Goal: Task Accomplishment & Management: Manage account settings

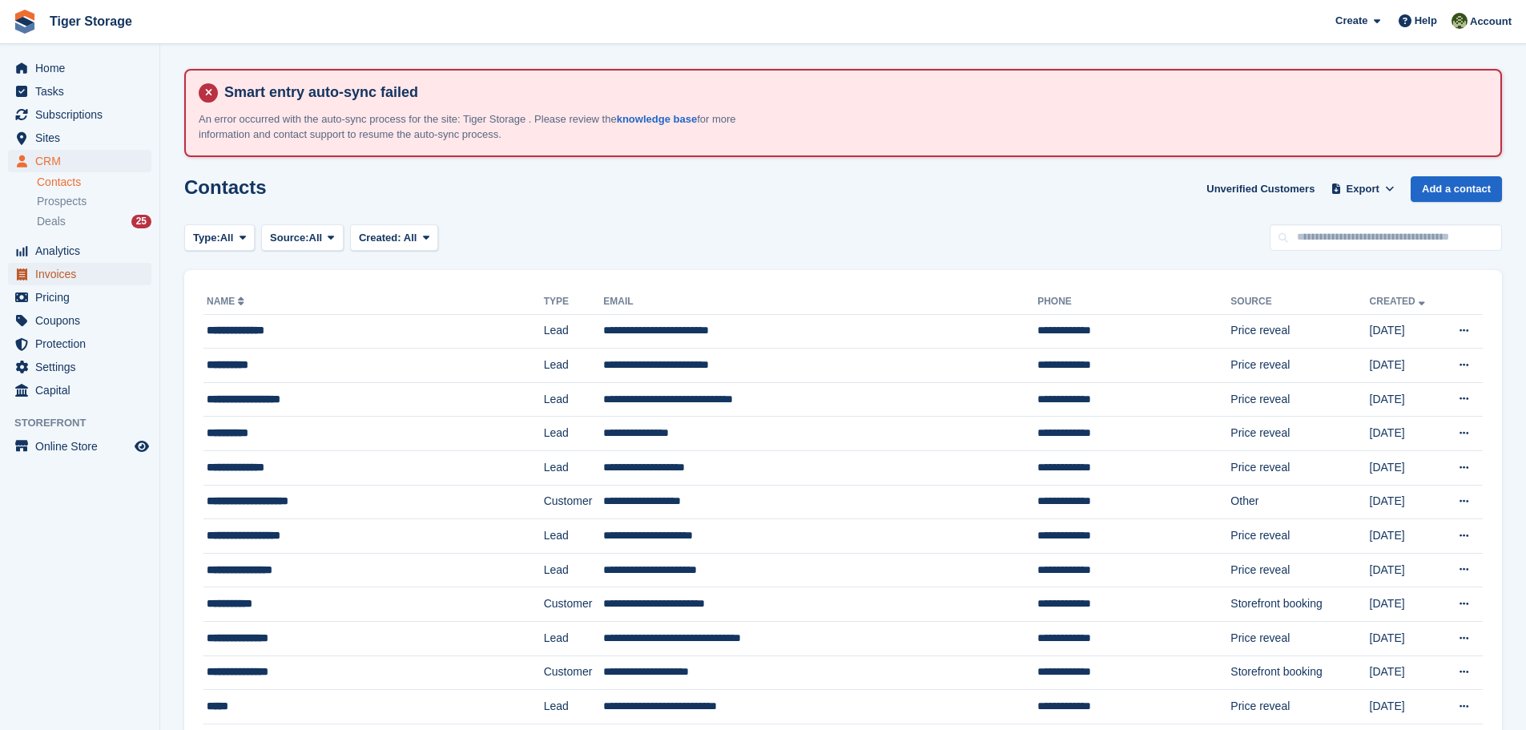
click at [67, 264] on span "Invoices" at bounding box center [83, 274] width 96 height 22
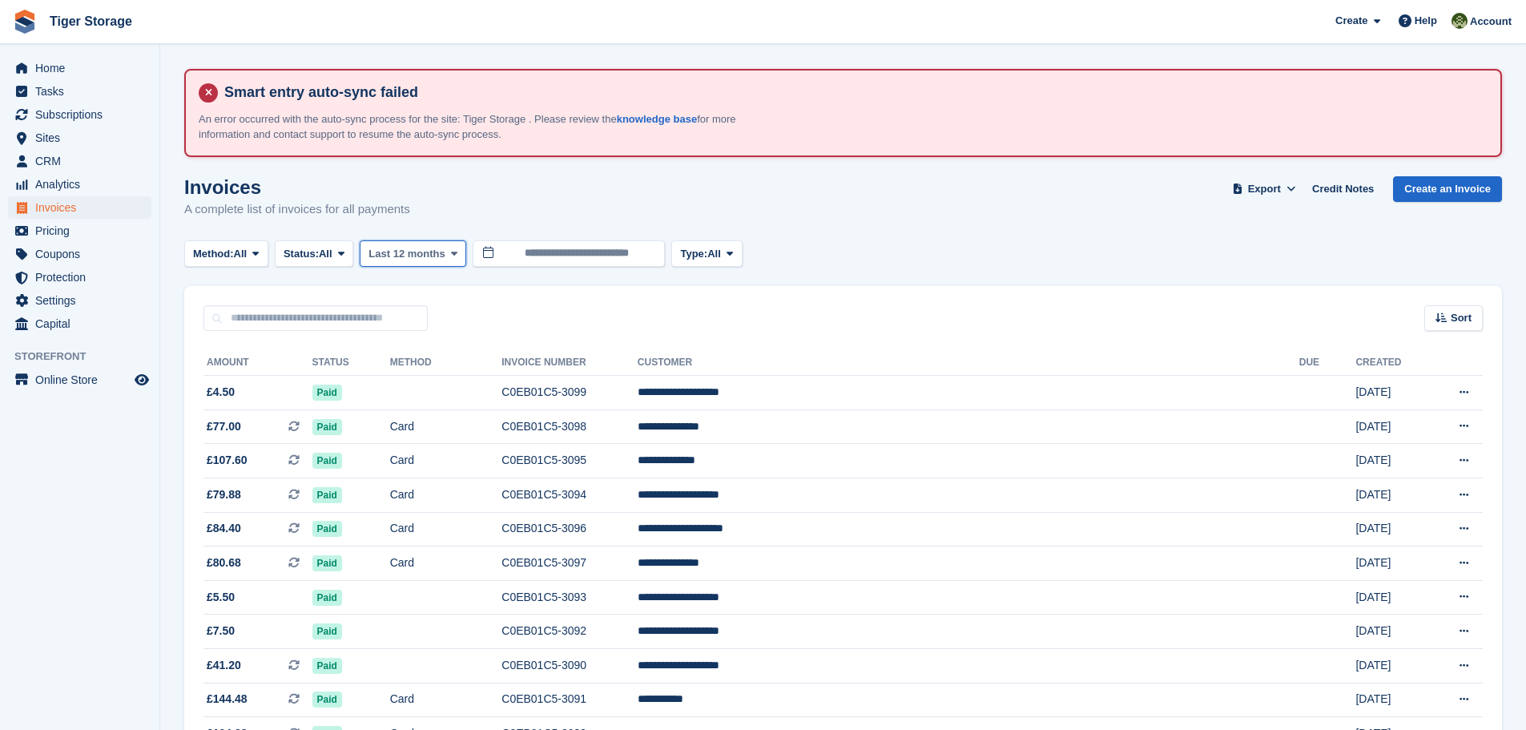
click at [453, 256] on icon at bounding box center [454, 253] width 6 height 10
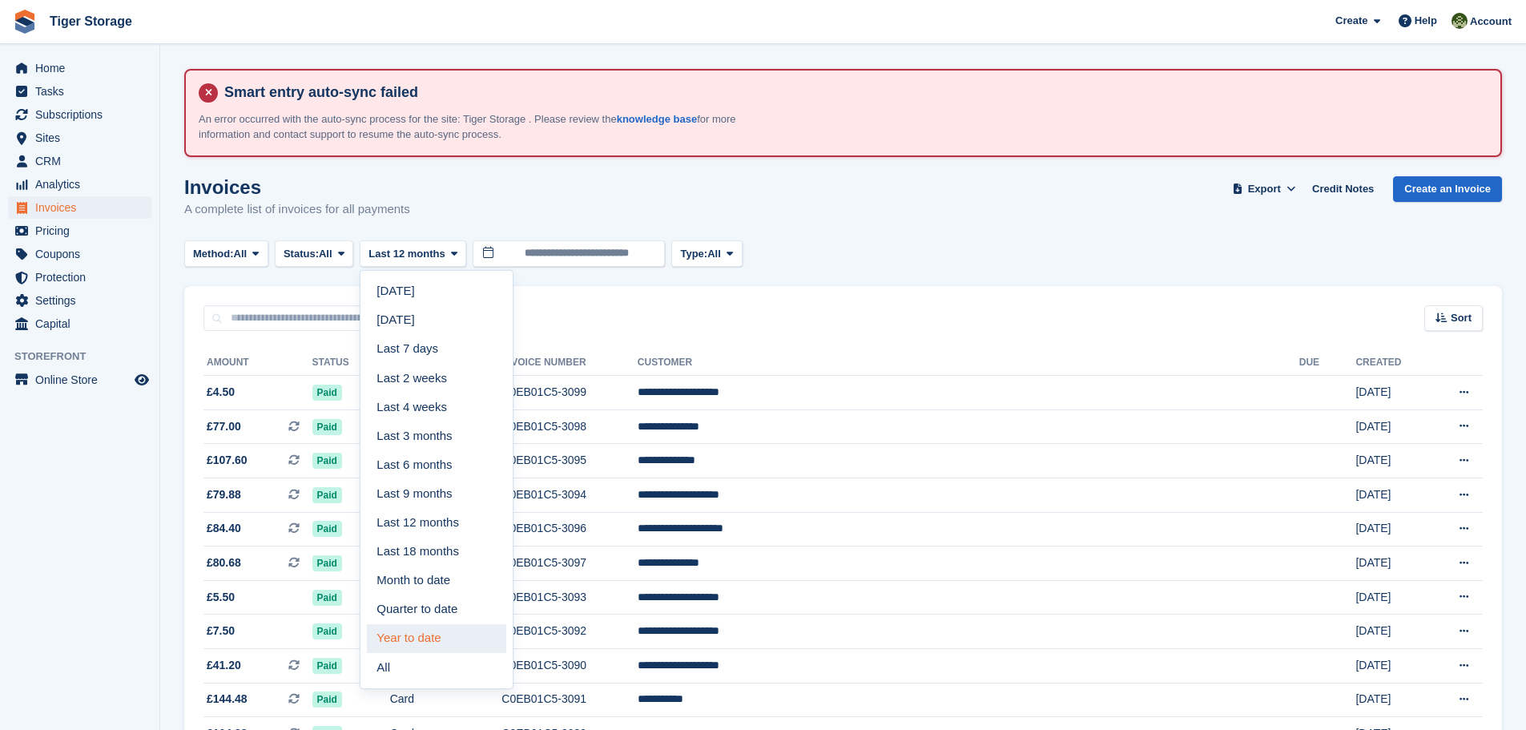
click at [431, 627] on link "Year to date" at bounding box center [436, 638] width 139 height 29
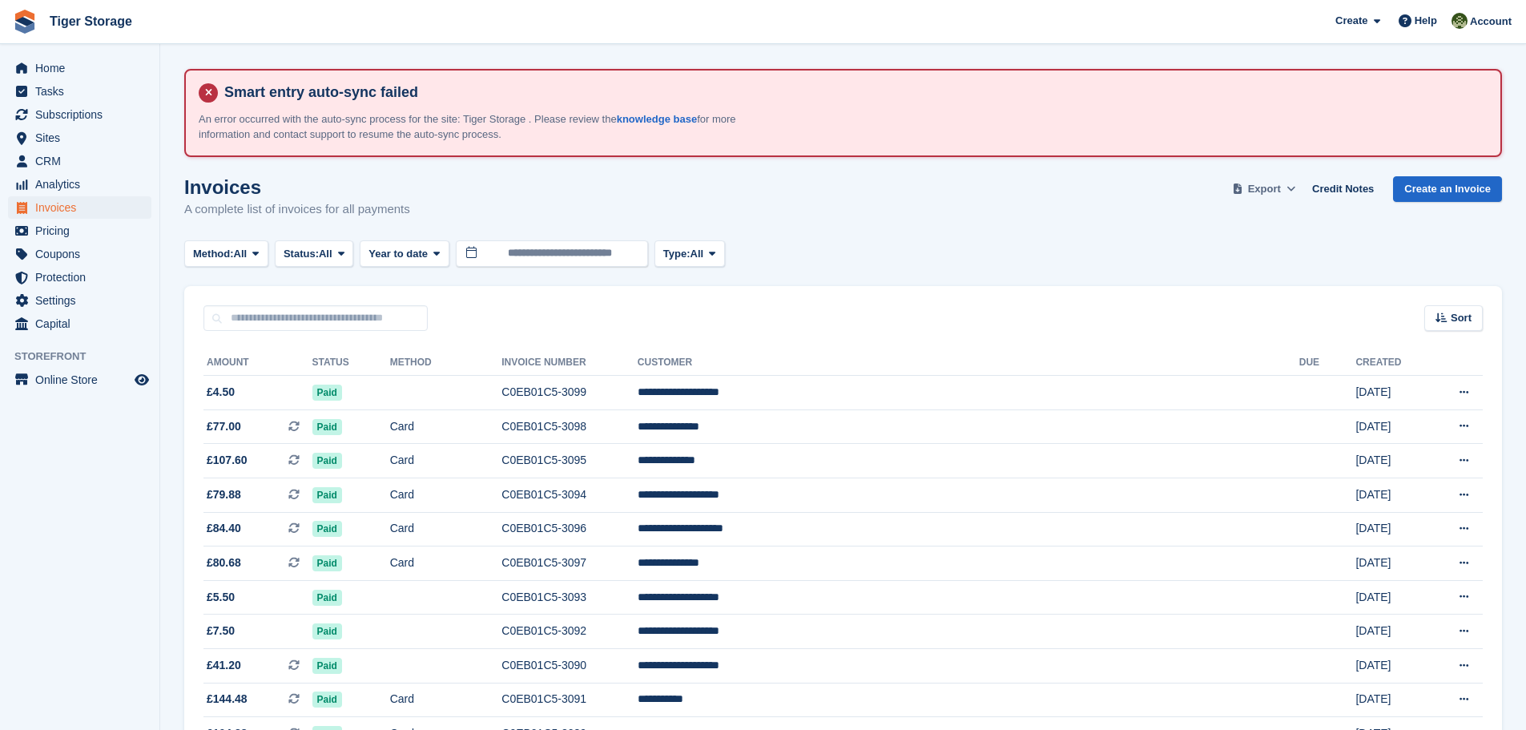
click at [1273, 185] on span "Export" at bounding box center [1264, 189] width 33 height 16
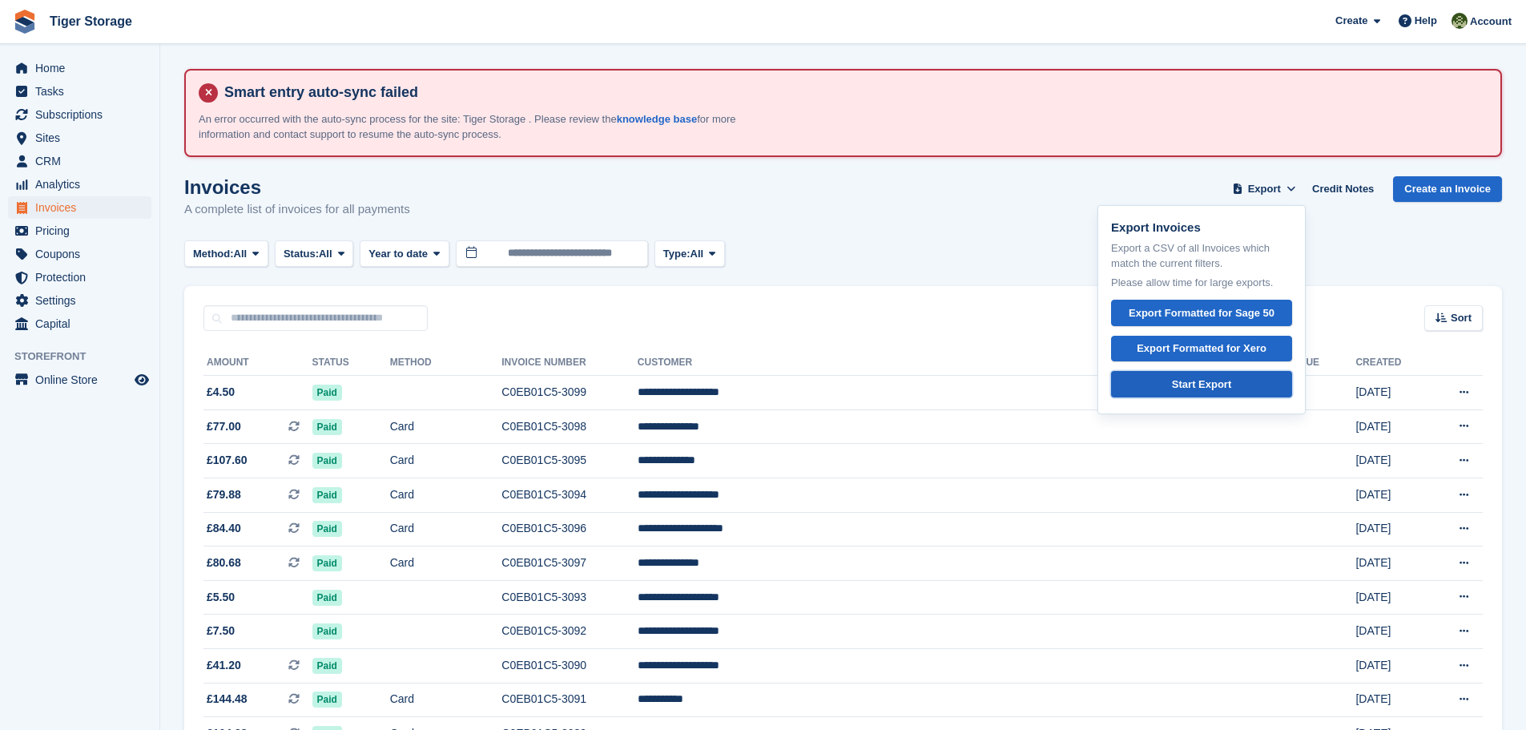
click at [1181, 383] on div "Start Export" at bounding box center [1201, 385] width 59 height 16
click at [50, 158] on span "CRM" at bounding box center [83, 161] width 96 height 22
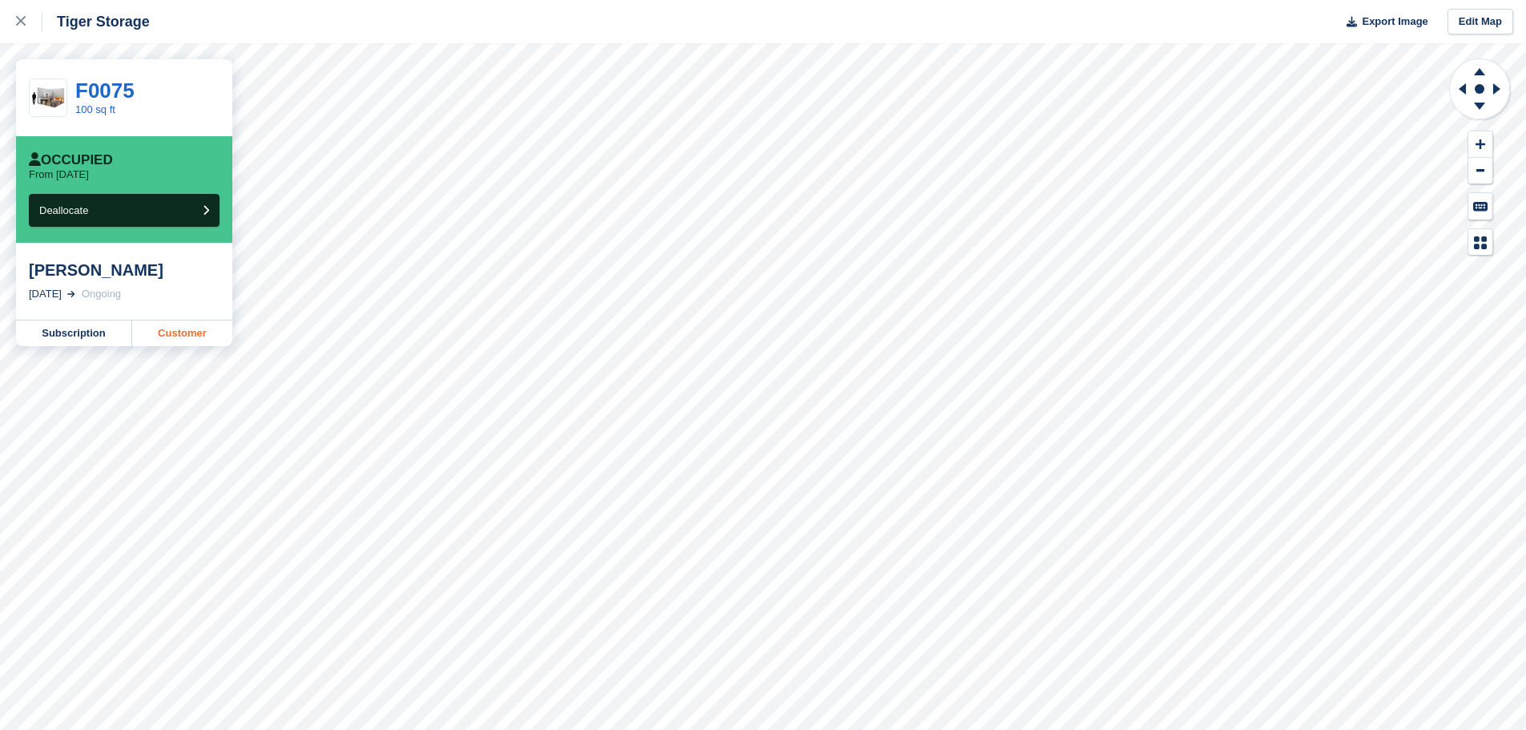
click at [193, 321] on link "Customer" at bounding box center [182, 333] width 100 height 26
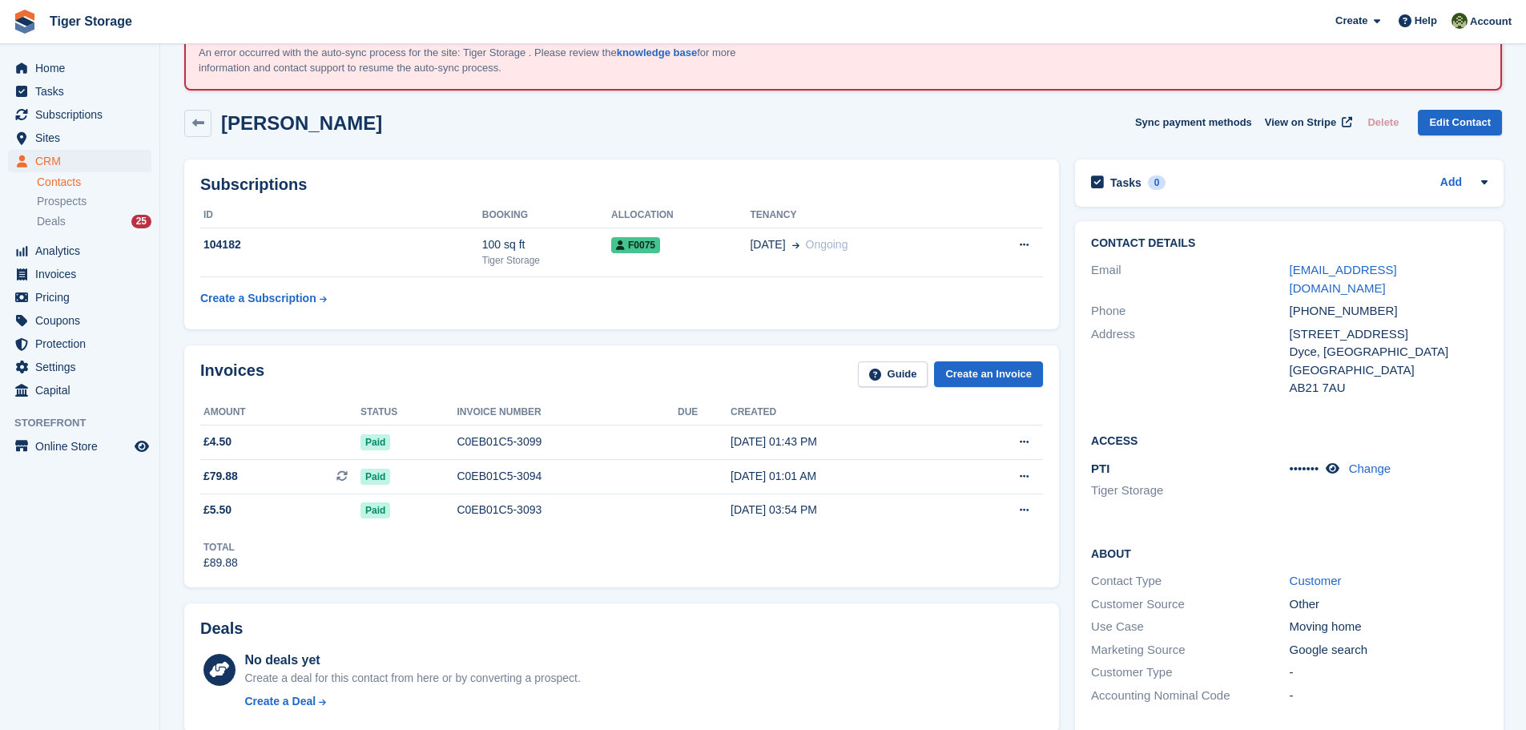
scroll to position [160, 0]
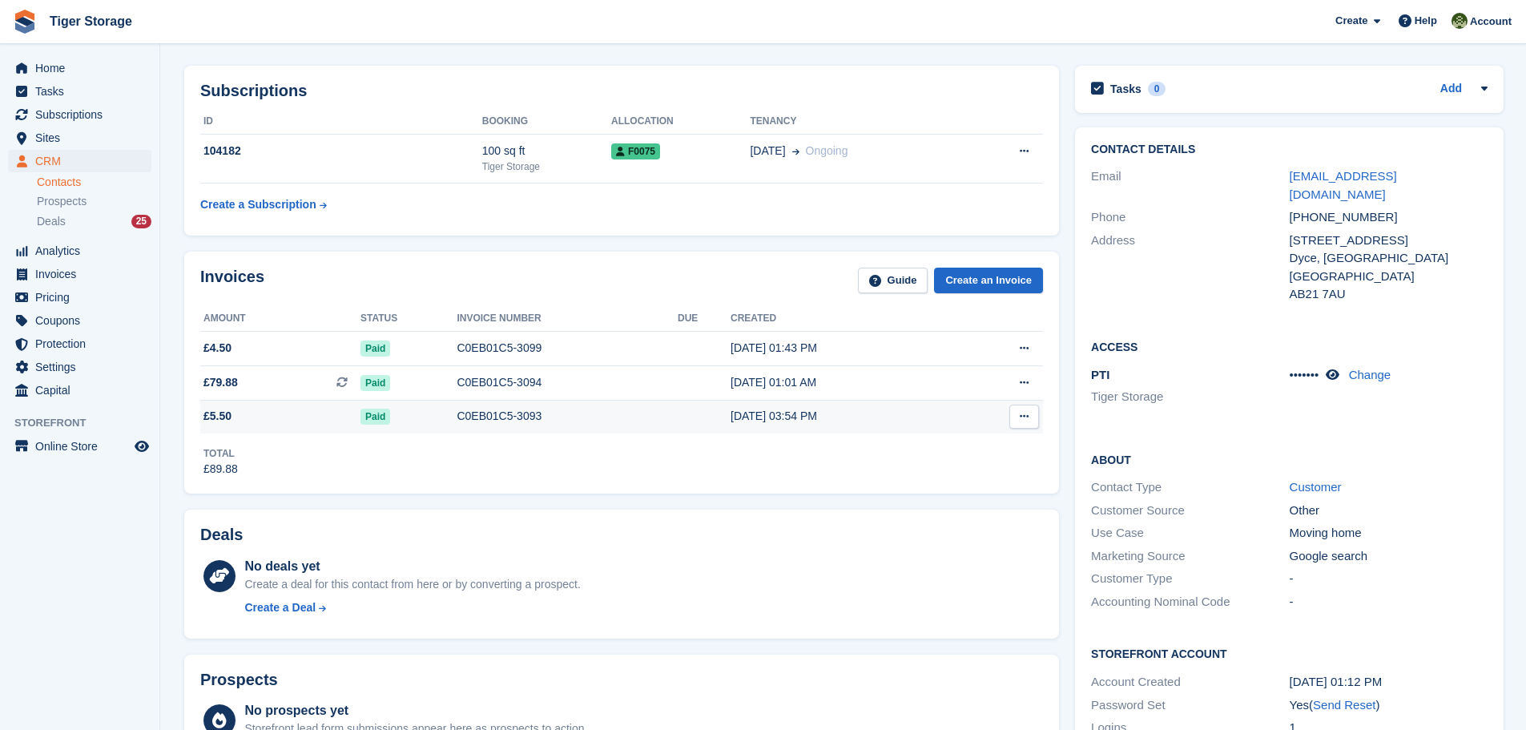
click at [516, 420] on div "C0EB01C5-3093" at bounding box center [567, 416] width 221 height 17
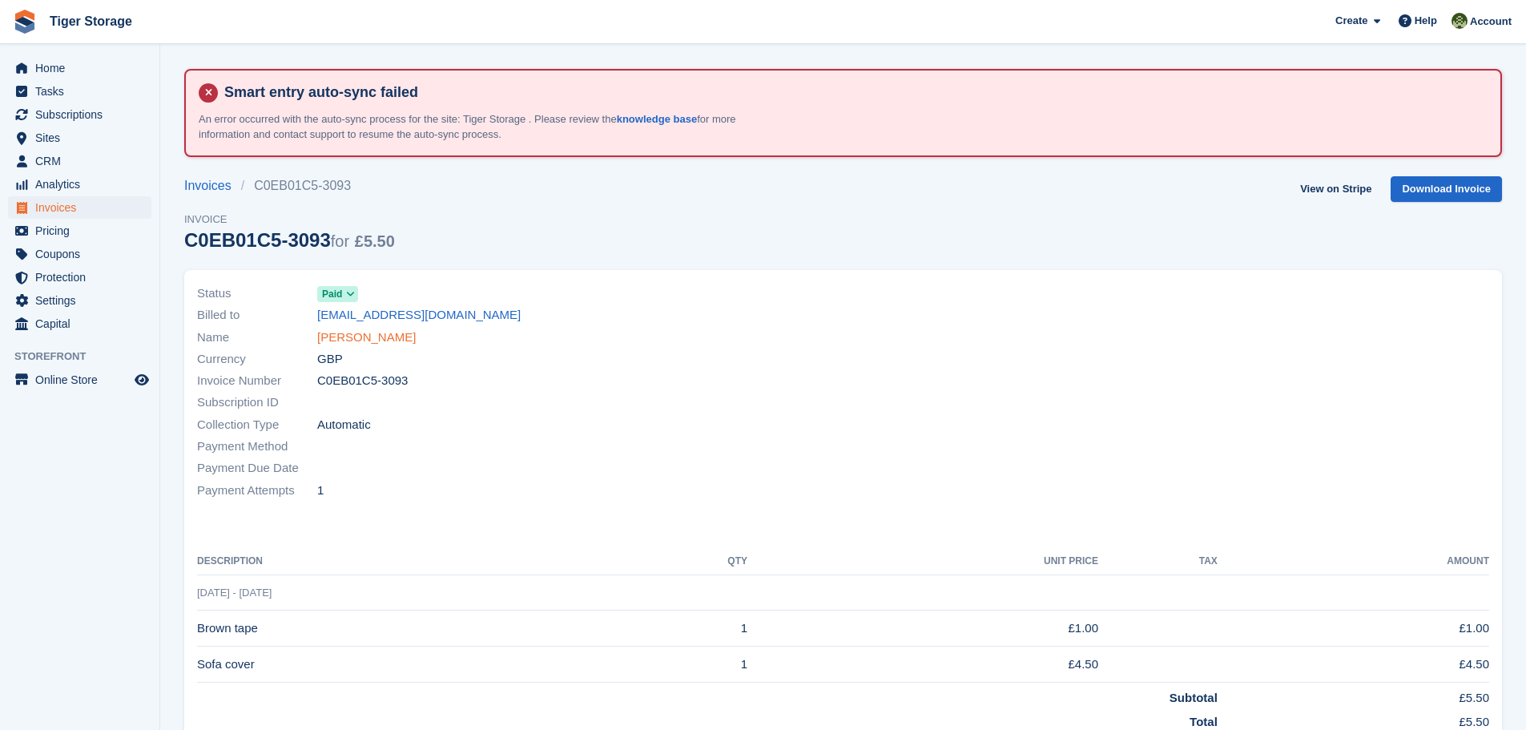
click at [378, 340] on link "Jacki Budworth-oades" at bounding box center [366, 337] width 99 height 18
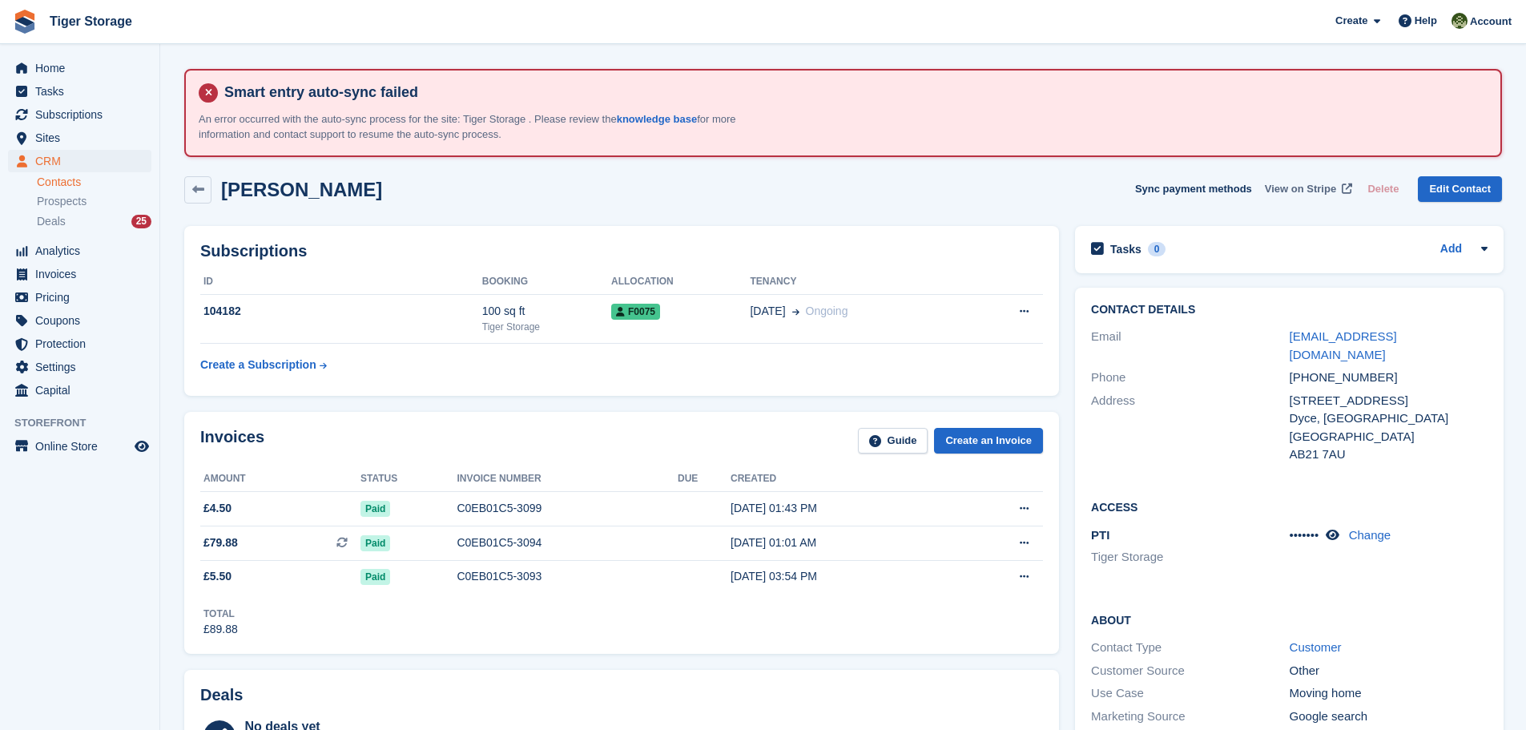
click at [1315, 185] on span "View on Stripe" at bounding box center [1300, 189] width 71 height 16
